Goal: Task Accomplishment & Management: Use online tool/utility

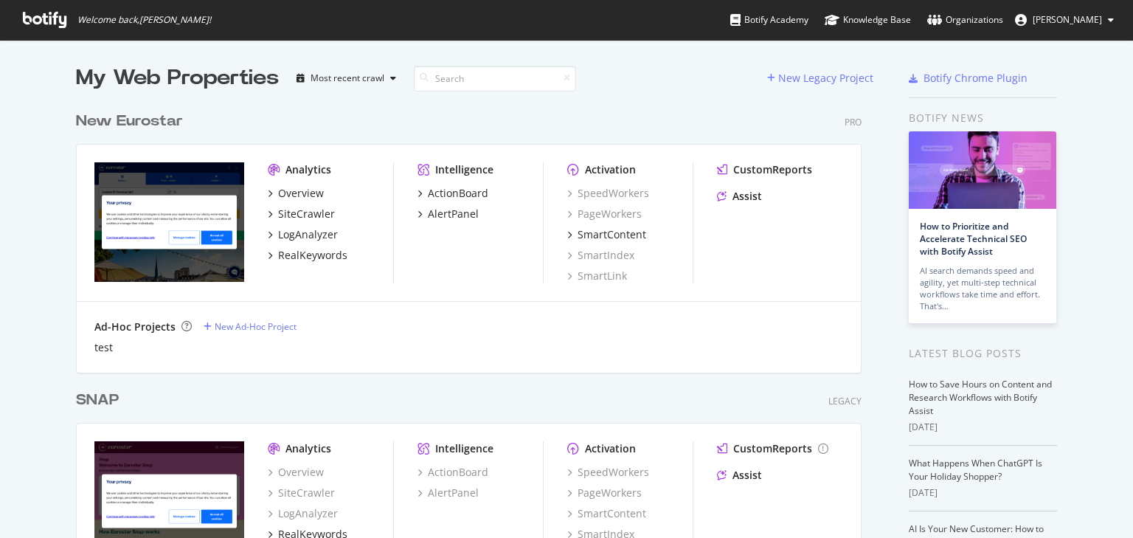
scroll to position [528, 1115]
click at [83, 124] on div "New Eurostar" at bounding box center [129, 121] width 107 height 21
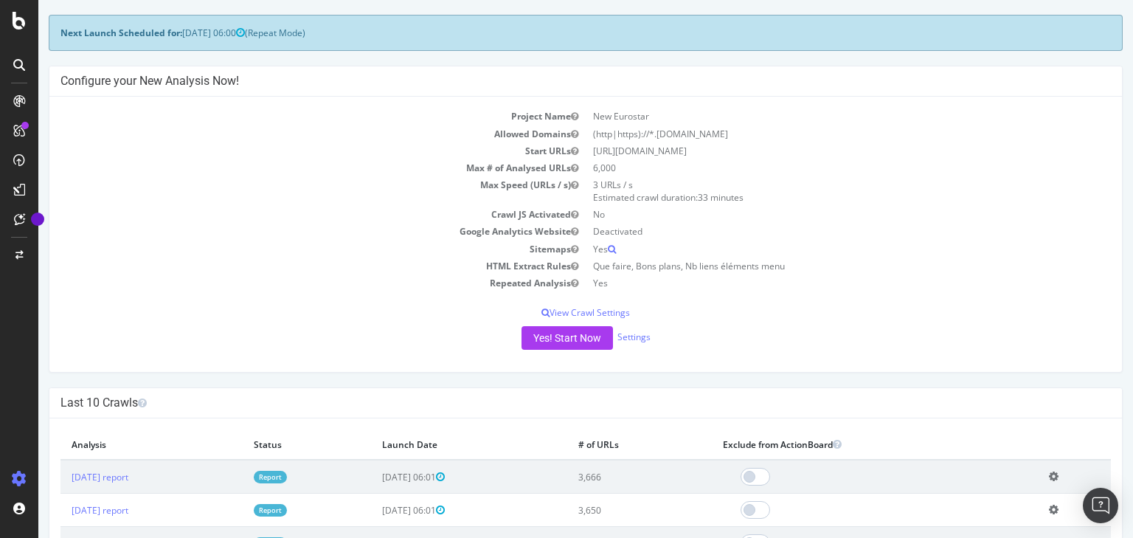
scroll to position [177, 0]
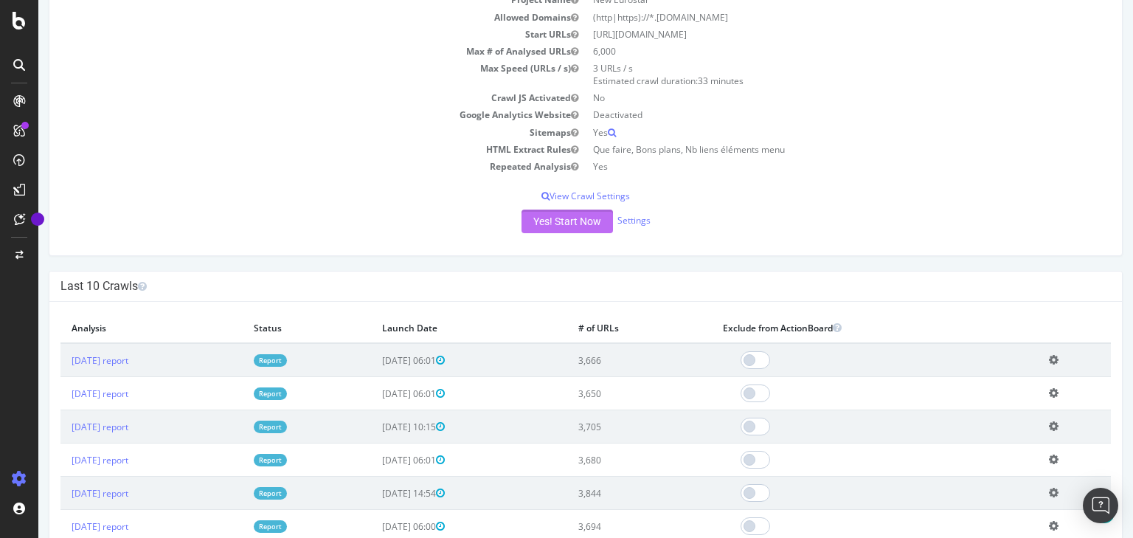
click at [594, 218] on button "Yes! Start Now" at bounding box center [567, 221] width 91 height 24
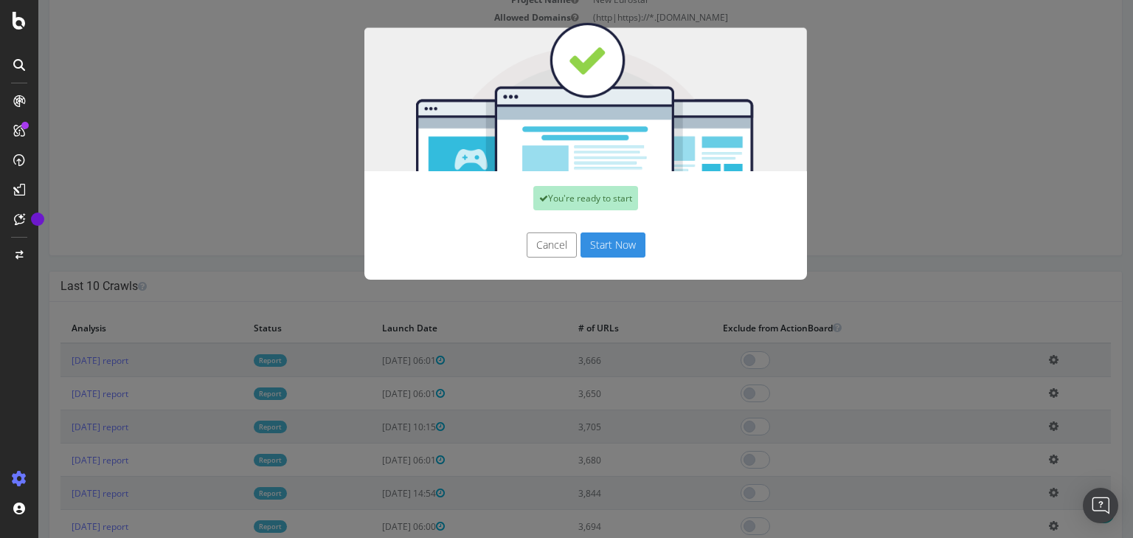
click at [595, 243] on button "Start Now" at bounding box center [613, 244] width 65 height 25
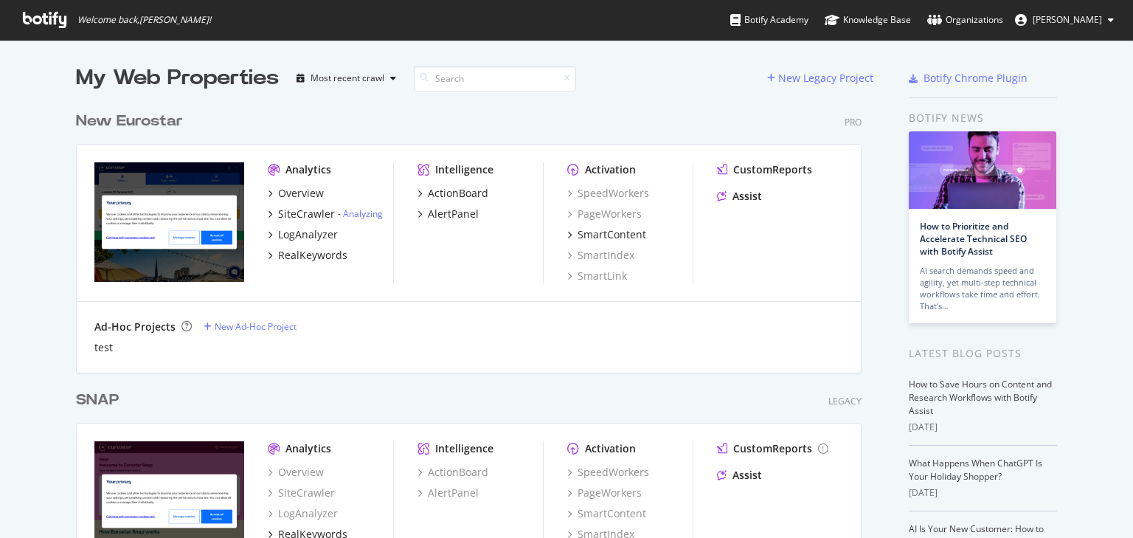
scroll to position [528, 1115]
click at [141, 128] on div "New Eurostar" at bounding box center [129, 121] width 107 height 21
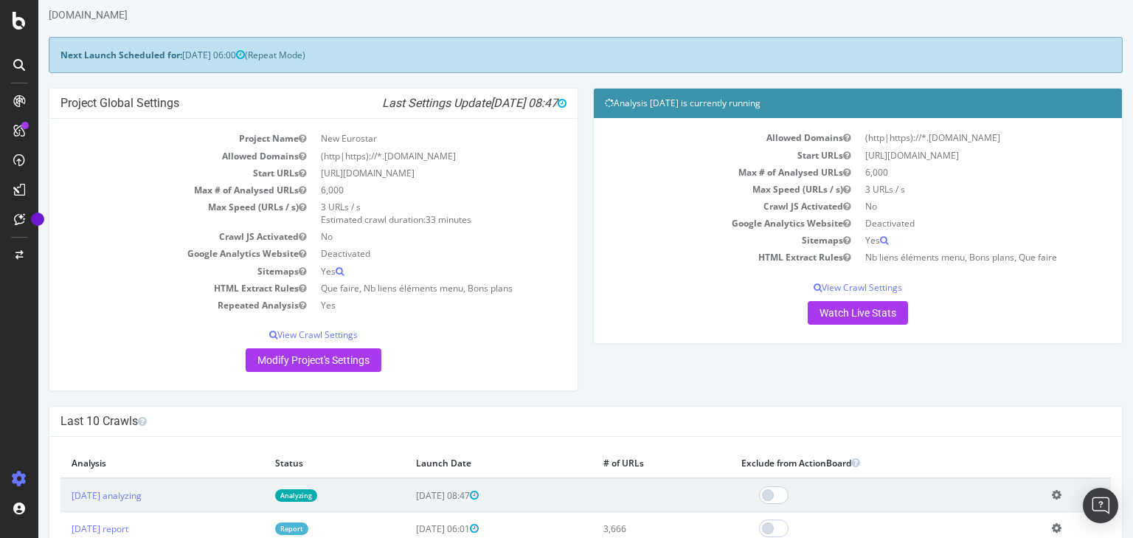
scroll to position [118, 0]
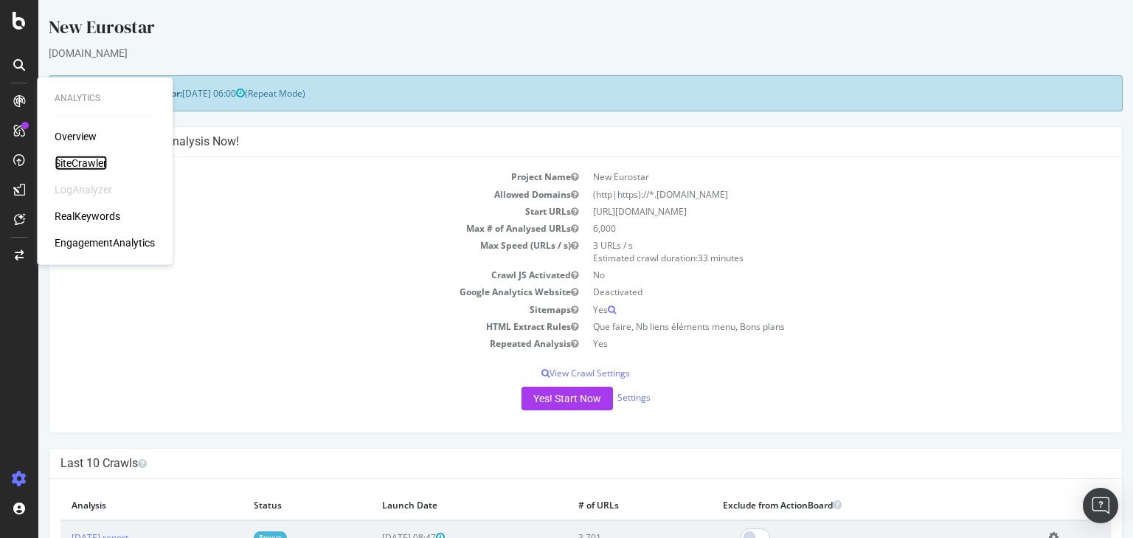
click at [97, 161] on div "SiteCrawler" at bounding box center [81, 163] width 52 height 15
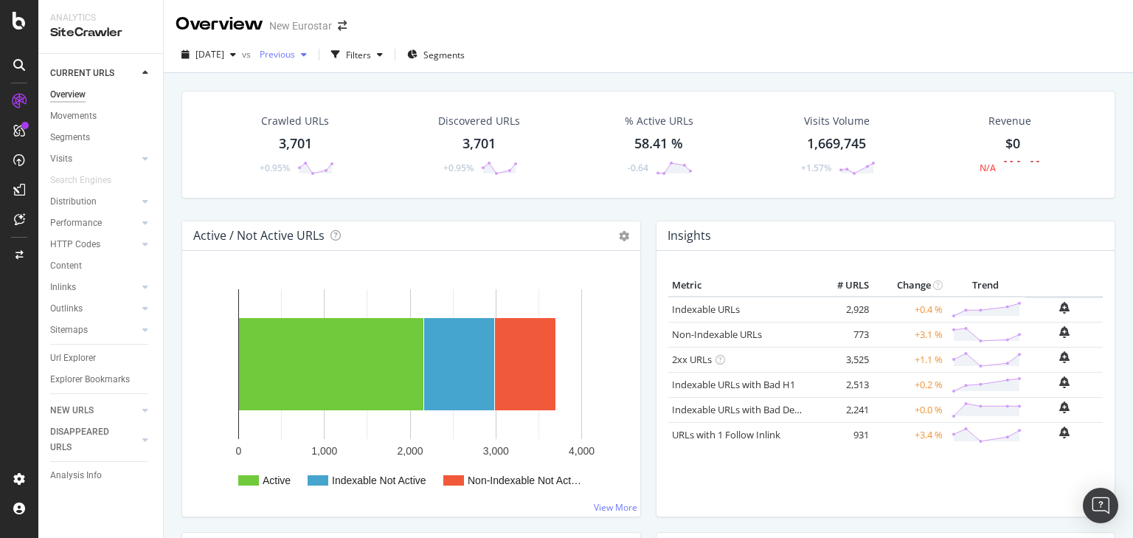
click at [295, 48] on span "Previous" at bounding box center [274, 54] width 41 height 13
click at [389, 59] on div "Filters" at bounding box center [356, 55] width 63 height 22
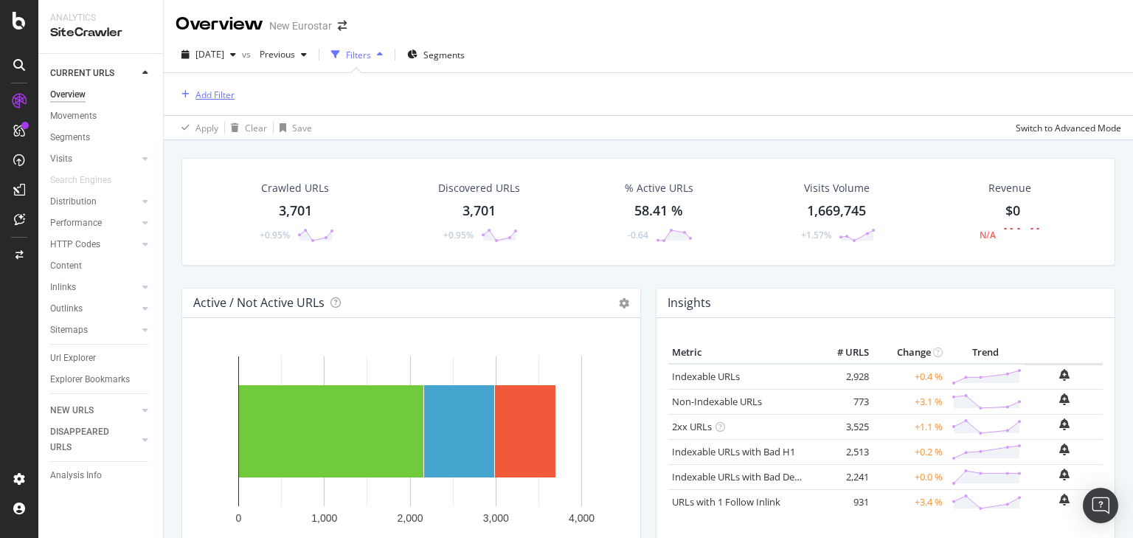
click at [221, 99] on div "Add Filter" at bounding box center [214, 95] width 39 height 13
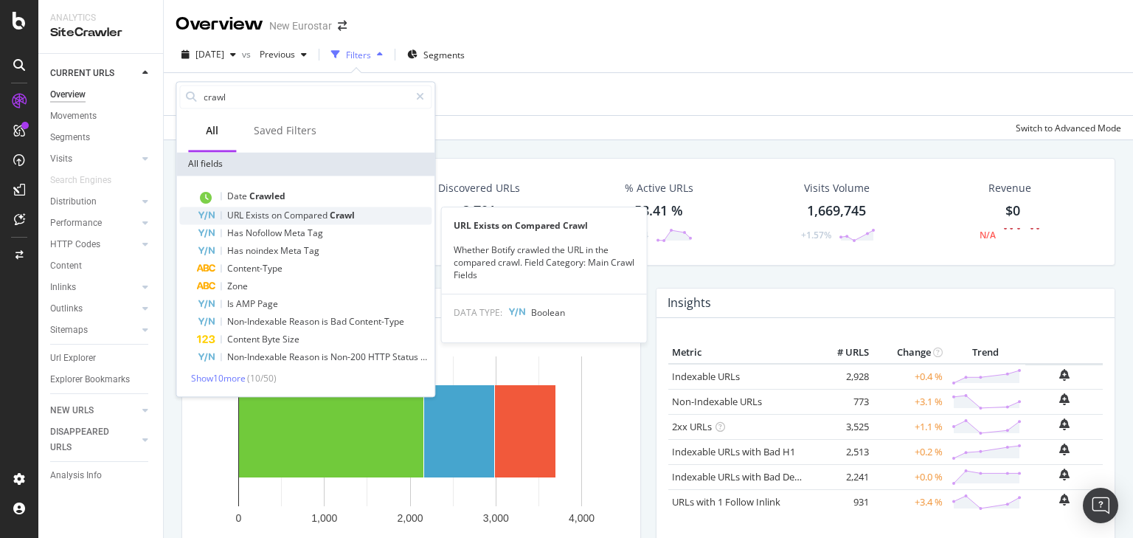
type input "crawl"
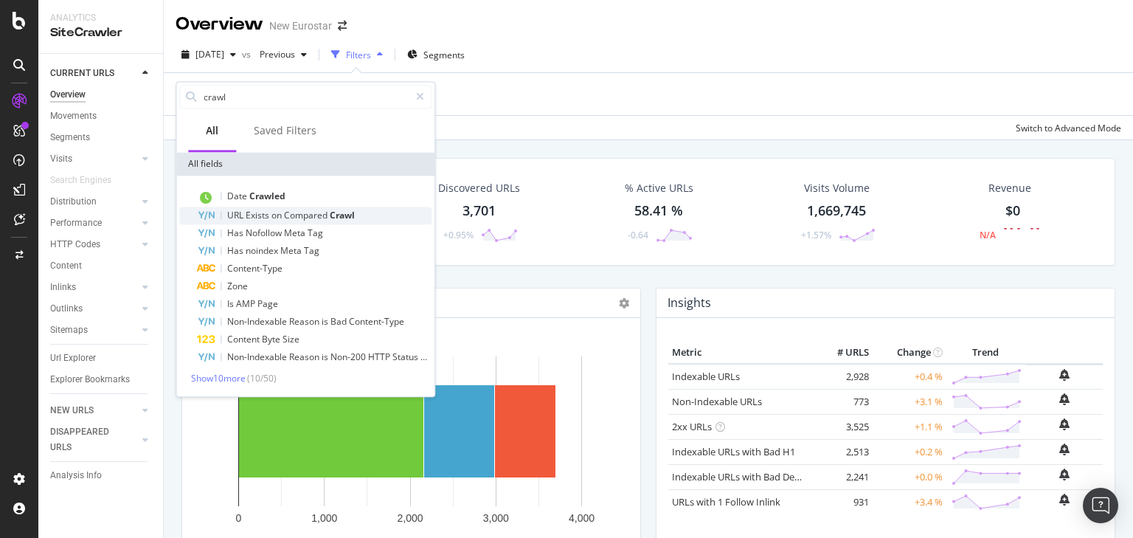
click at [308, 212] on span "Compared" at bounding box center [307, 215] width 46 height 13
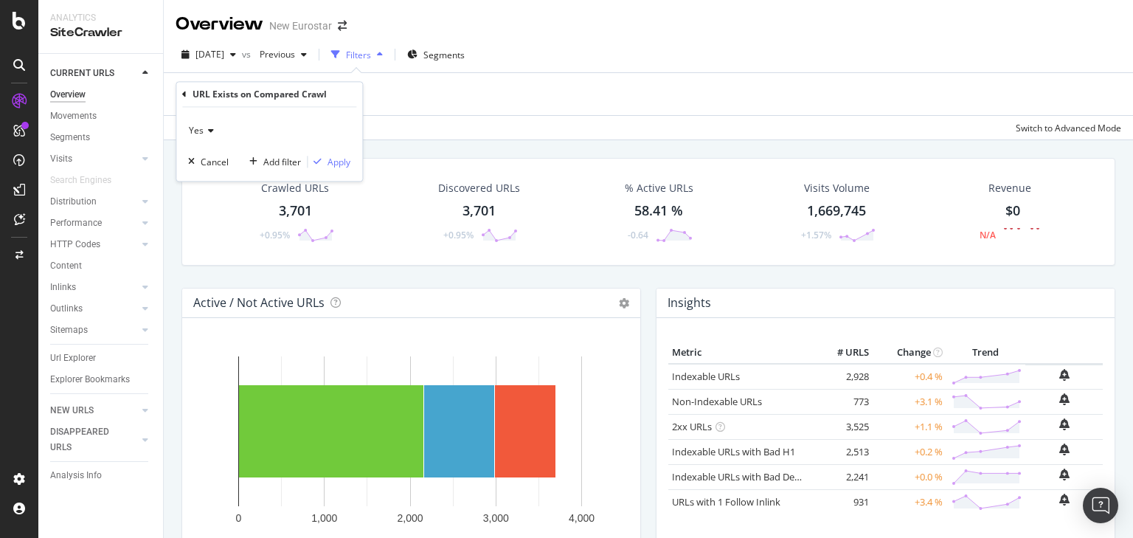
click at [221, 131] on div "Yes" at bounding box center [269, 131] width 162 height 24
click at [213, 175] on div "No" at bounding box center [271, 180] width 158 height 19
click at [336, 162] on div "Apply" at bounding box center [339, 162] width 23 height 13
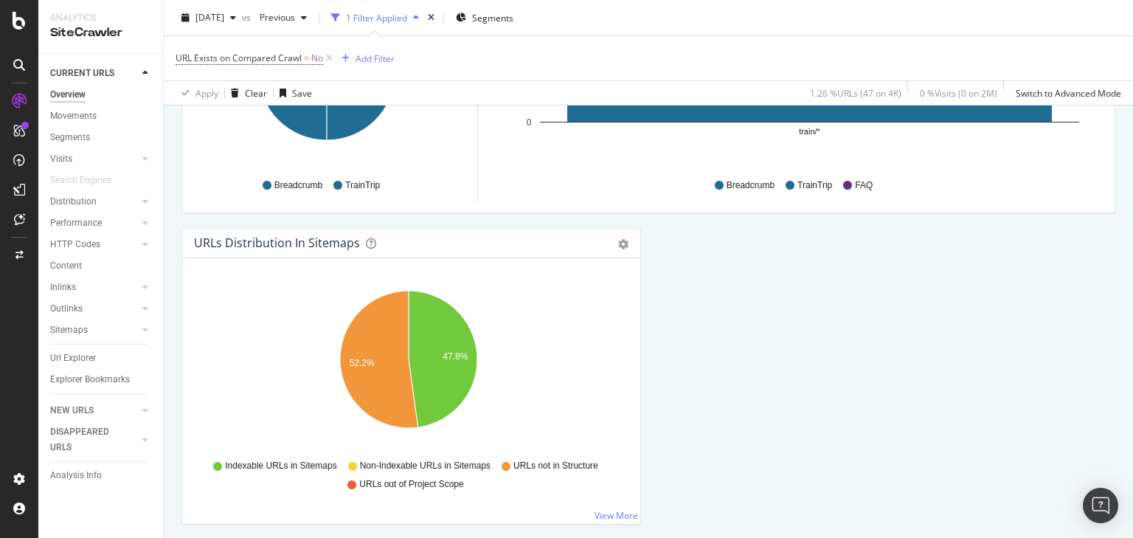
scroll to position [1652, 0]
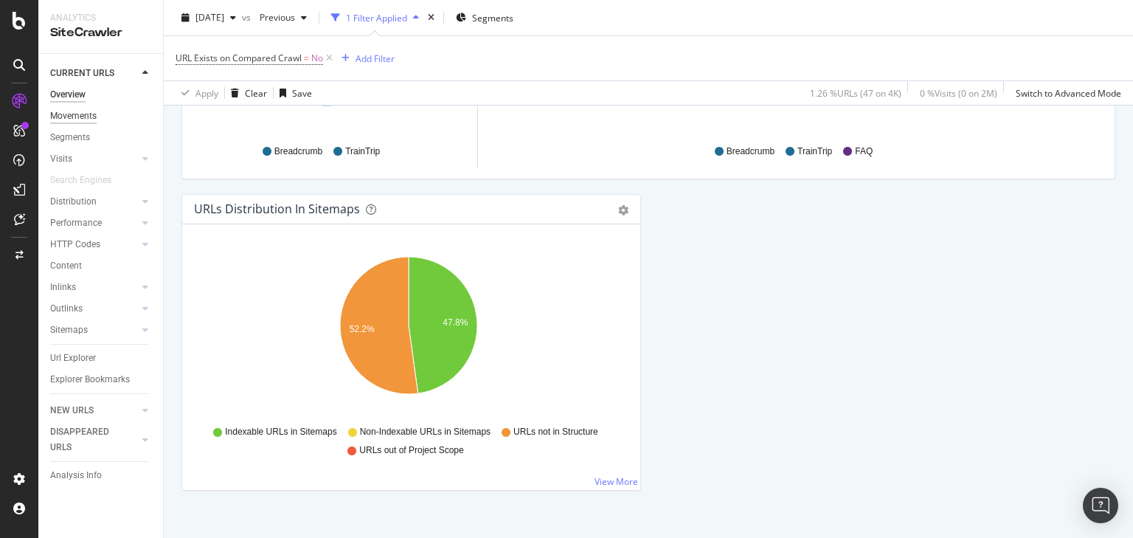
click at [85, 115] on div "Movements" at bounding box center [73, 115] width 46 height 15
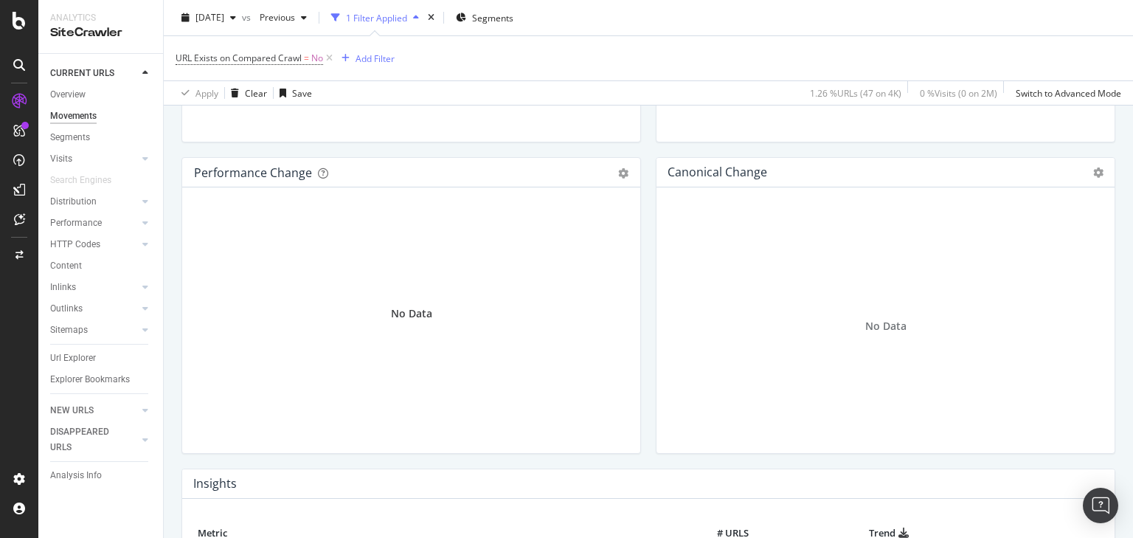
scroll to position [275, 0]
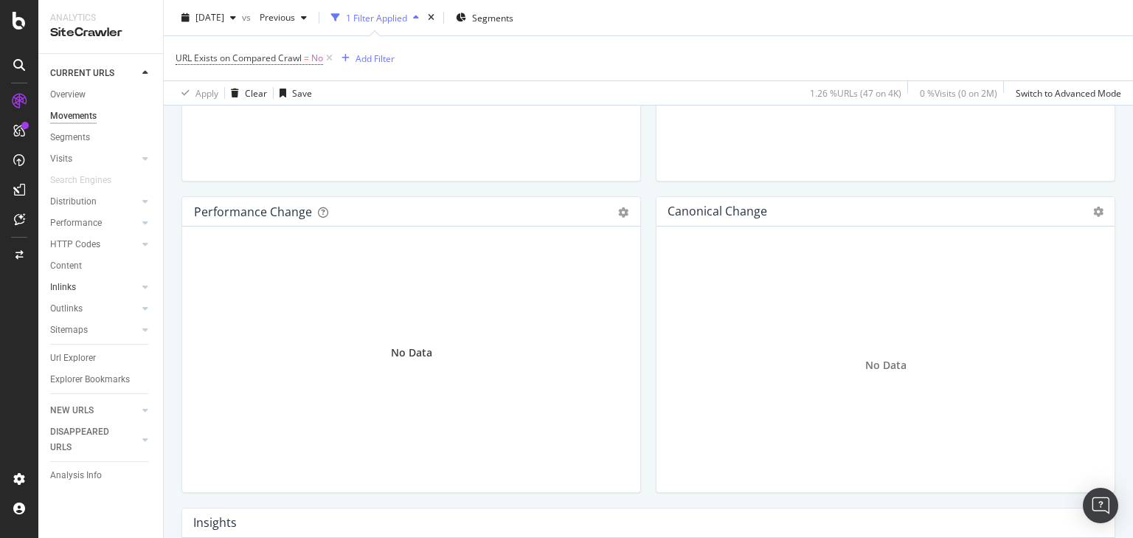
click at [100, 290] on link "Inlinks" at bounding box center [94, 287] width 88 height 15
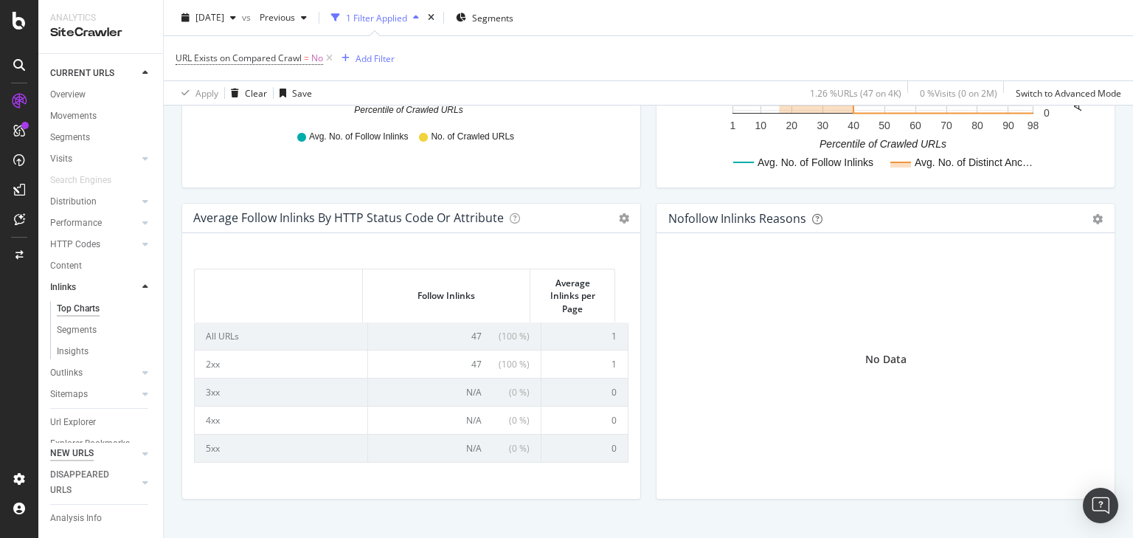
click at [90, 450] on div "NEW URLS" at bounding box center [72, 453] width 44 height 15
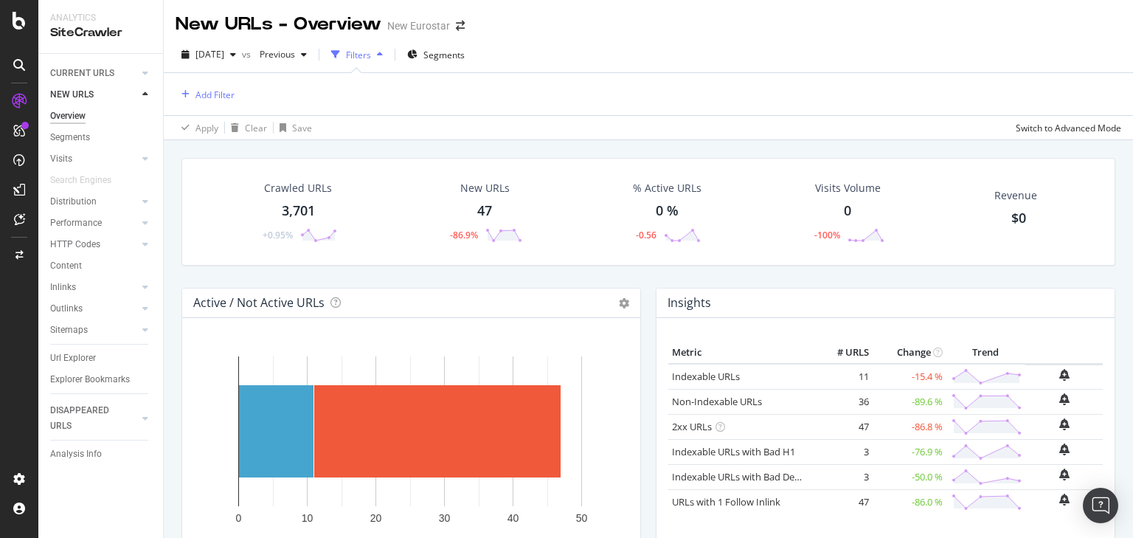
click at [474, 209] on div "New URLs 47 -86.9%" at bounding box center [484, 211] width 105 height 77
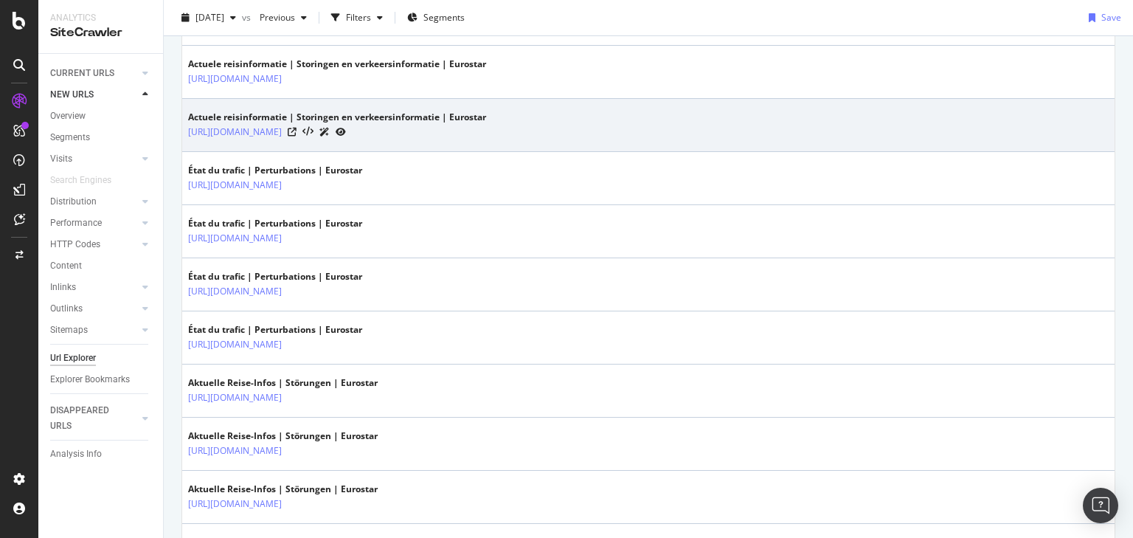
scroll to position [2449, 0]
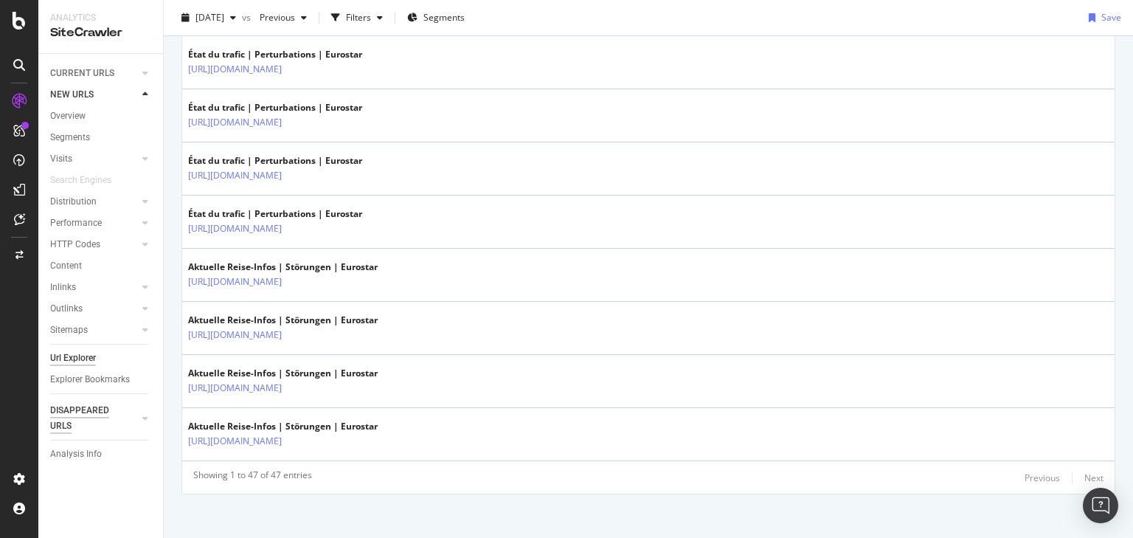
click at [108, 413] on div "DISAPPEARED URLS" at bounding box center [87, 418] width 75 height 31
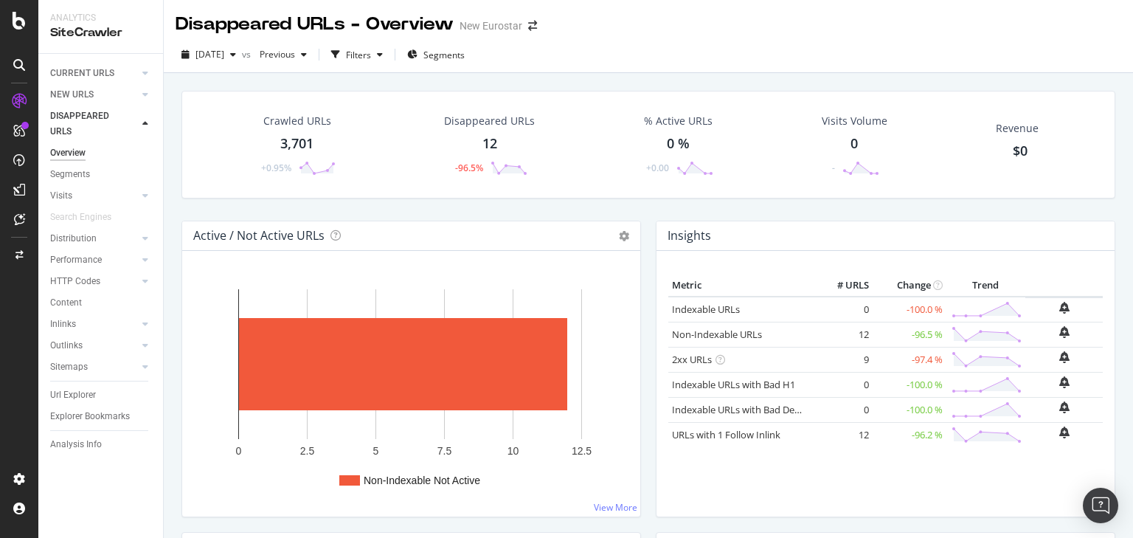
click at [498, 136] on div "Disappeared URLs 12 -96.5%" at bounding box center [489, 144] width 120 height 77
